Goal: Find specific page/section: Find specific page/section

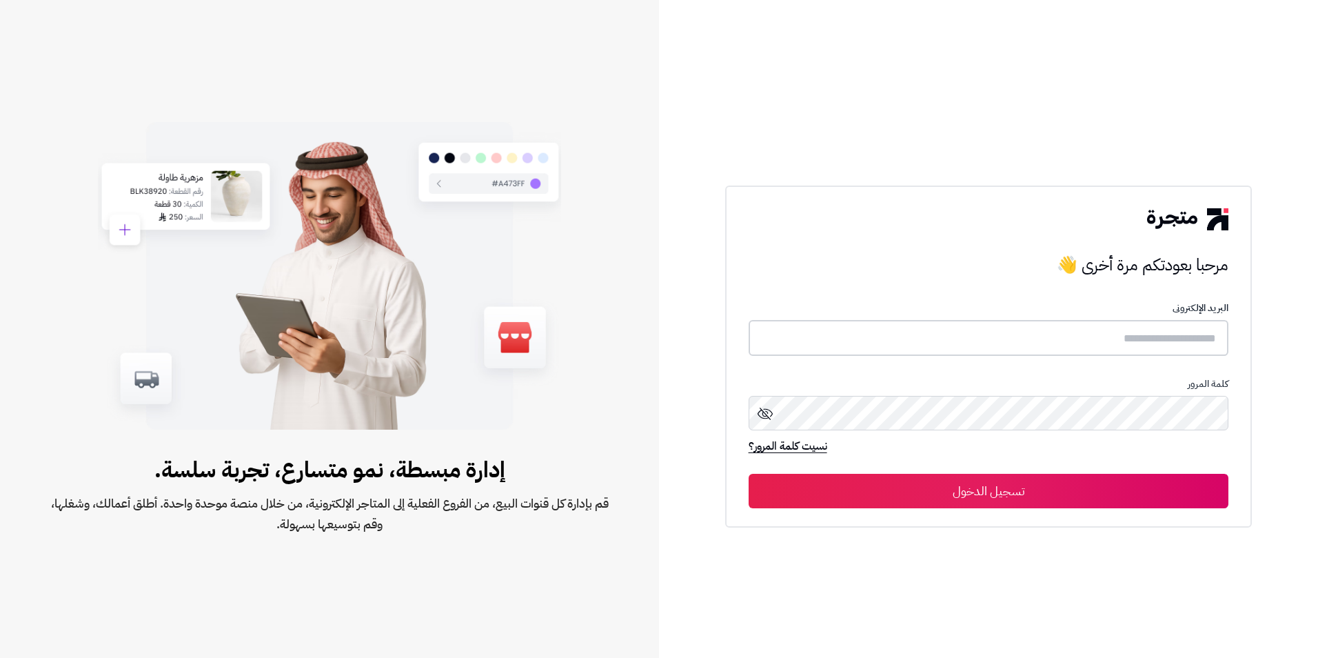
type input "**********"
click at [1039, 490] on button "تسجيل الدخول" at bounding box center [988, 490] width 480 height 34
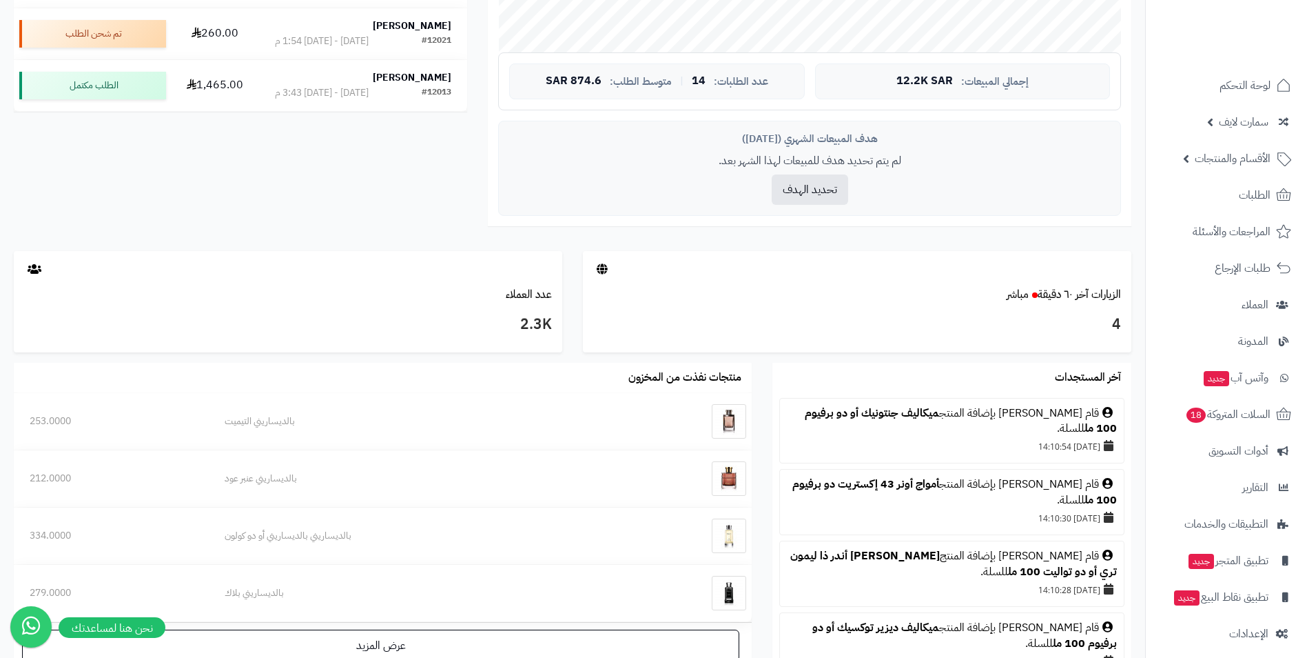
scroll to position [276, 0]
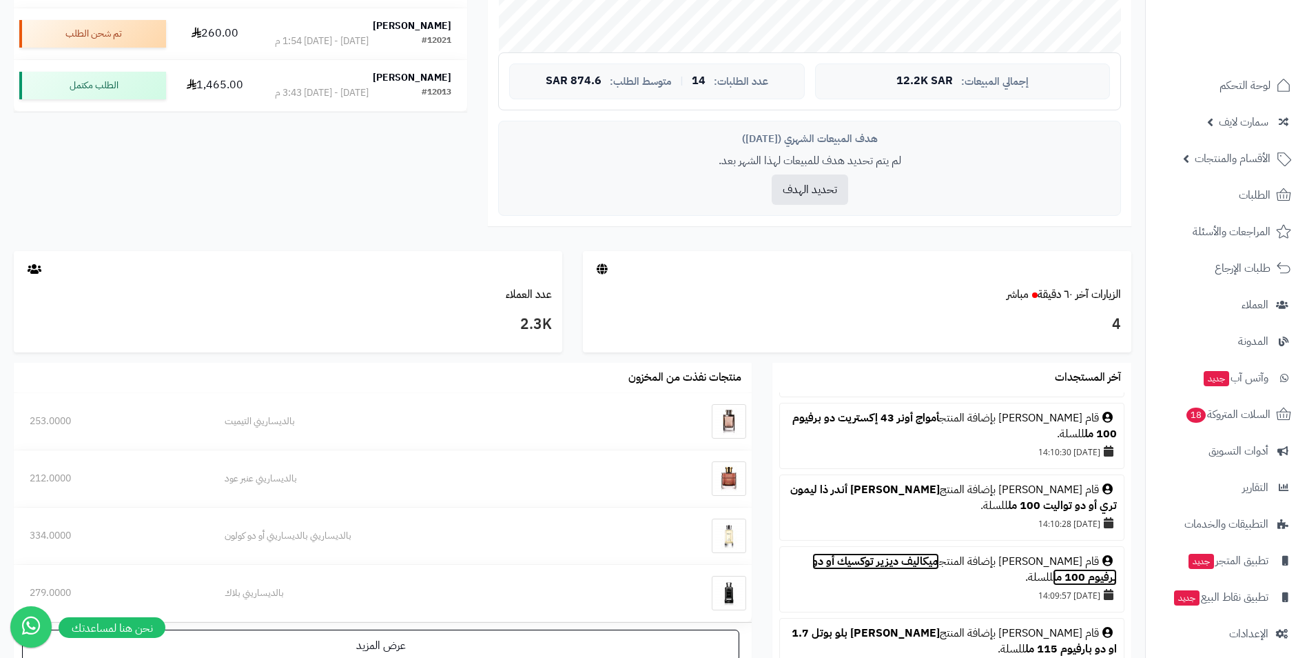
click at [919, 558] on link "ميكاليف ديزير توكسيك أو دو برفيوم 100 مل" at bounding box center [965, 569] width 305 height 32
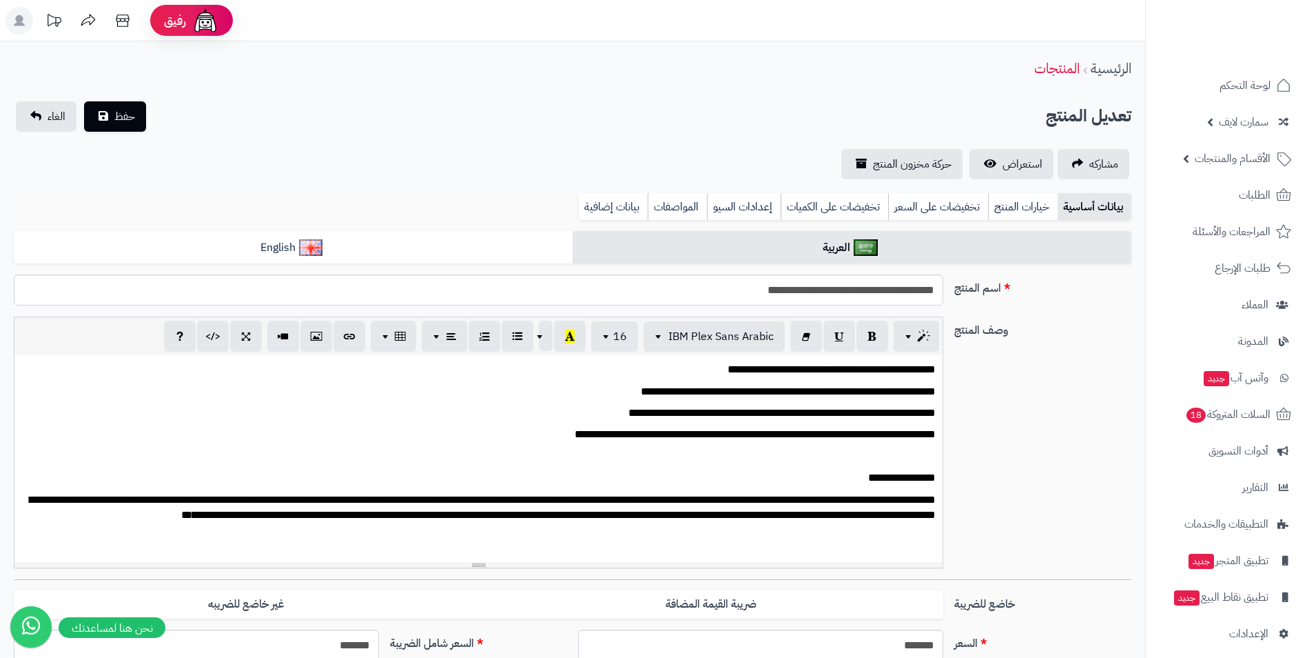
scroll to position [234, 0]
click at [1004, 165] on span "استعراض" at bounding box center [1023, 164] width 40 height 17
